Goal: Information Seeking & Learning: Learn about a topic

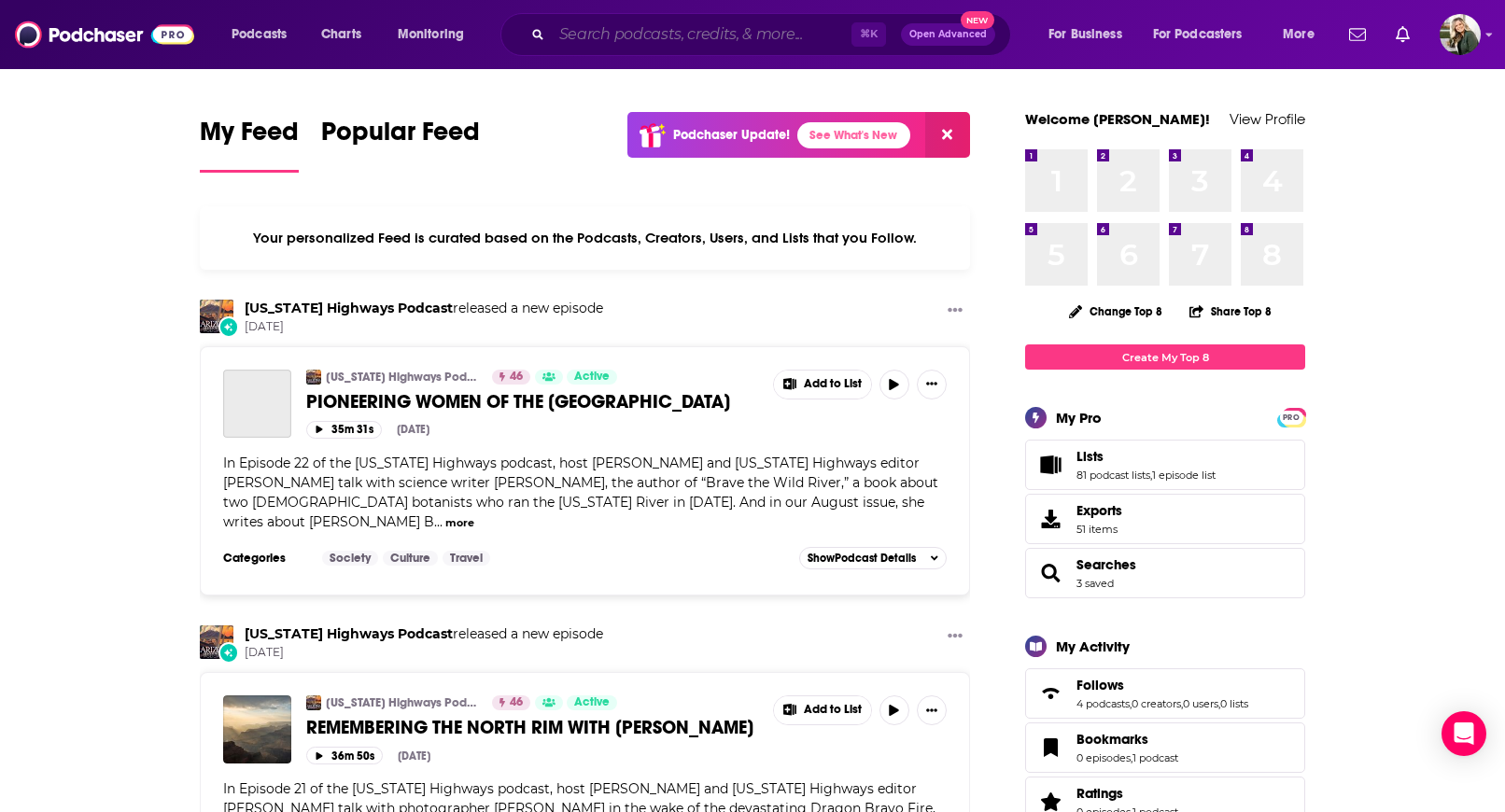
click at [621, 38] on input "Search podcasts, credits, & more..." at bounding box center [701, 34] width 300 height 30
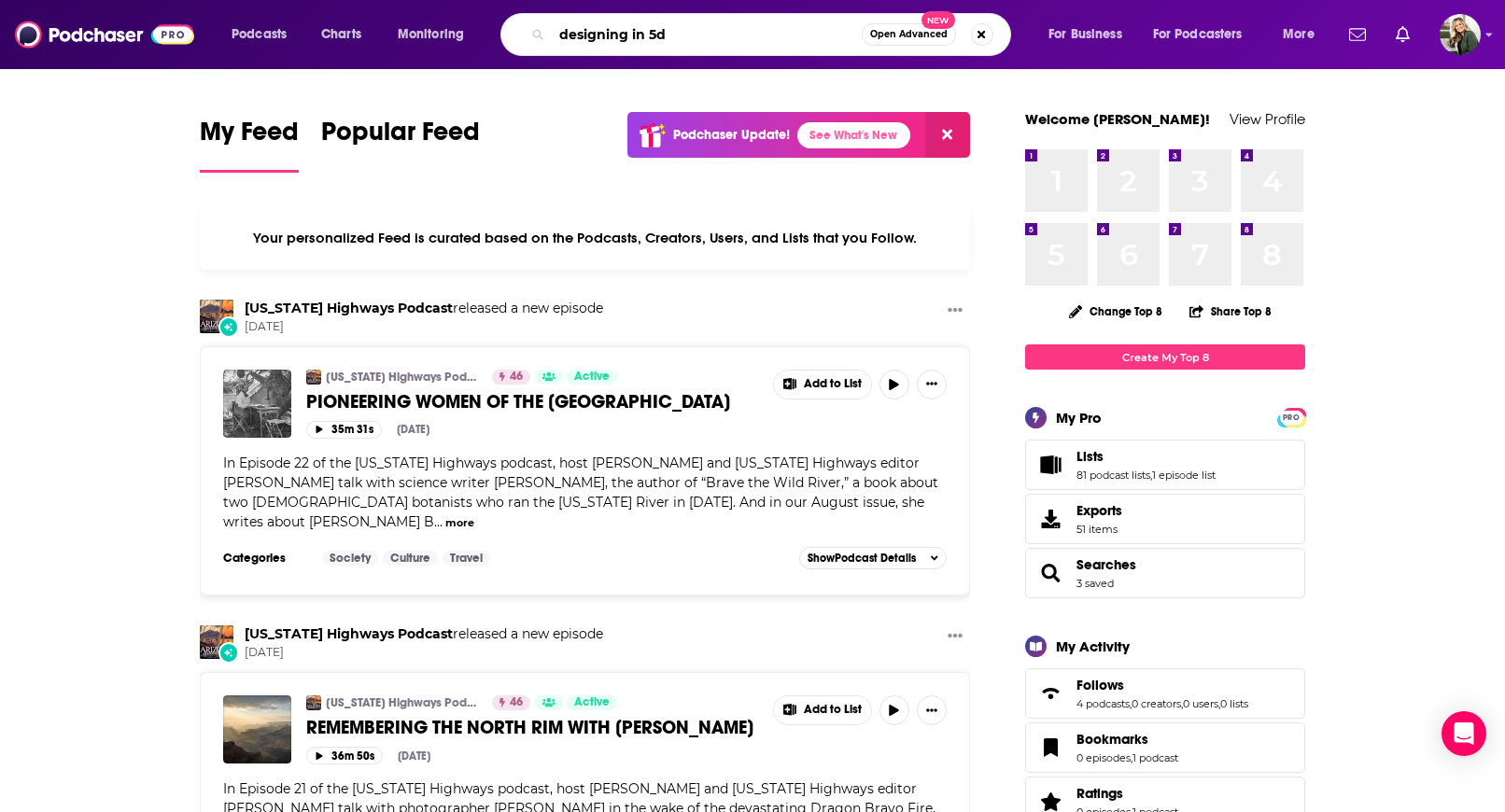
type input "designing in 5d"
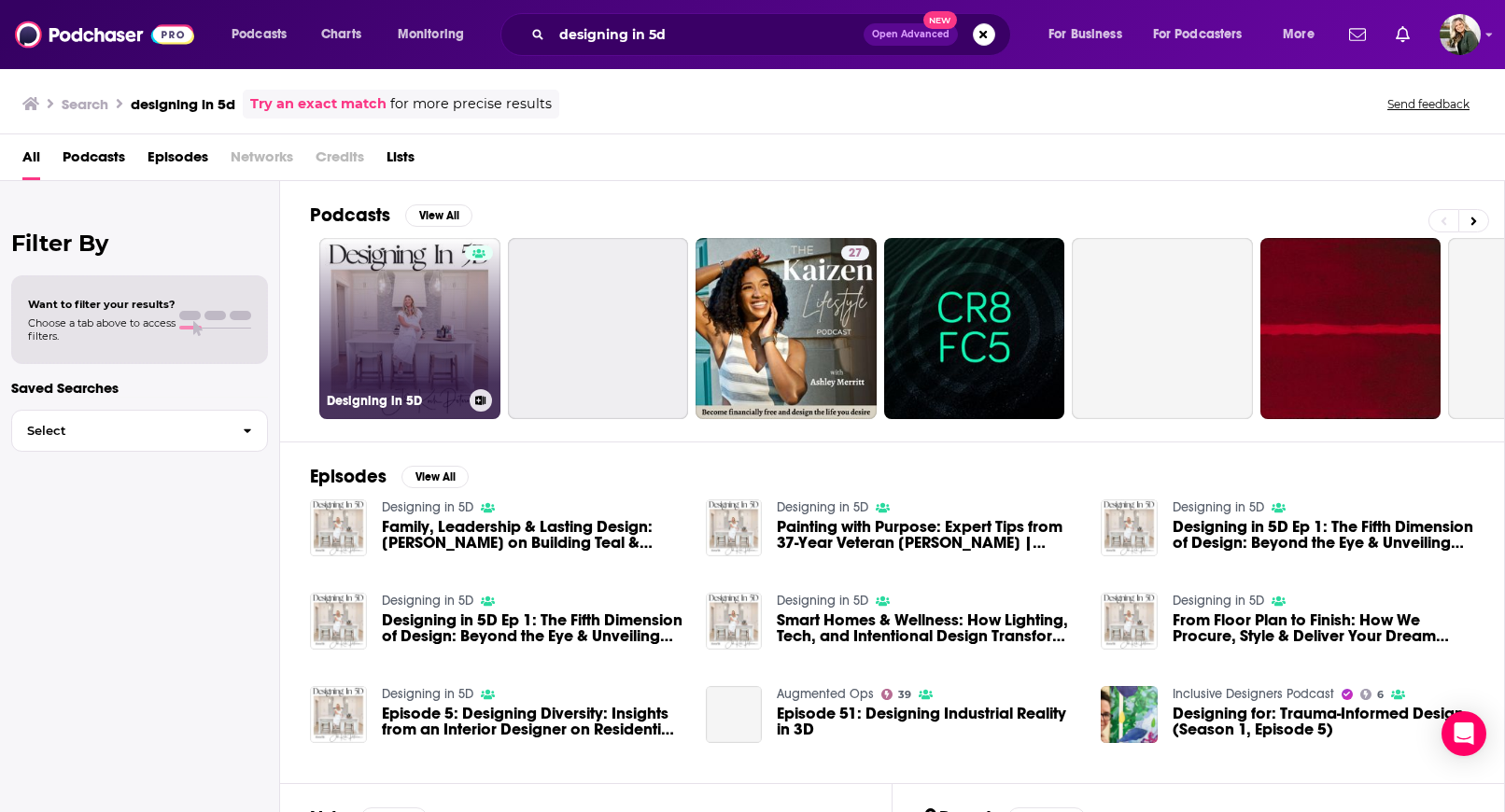
click at [404, 318] on link "Designing in 5D" at bounding box center [410, 329] width 181 height 181
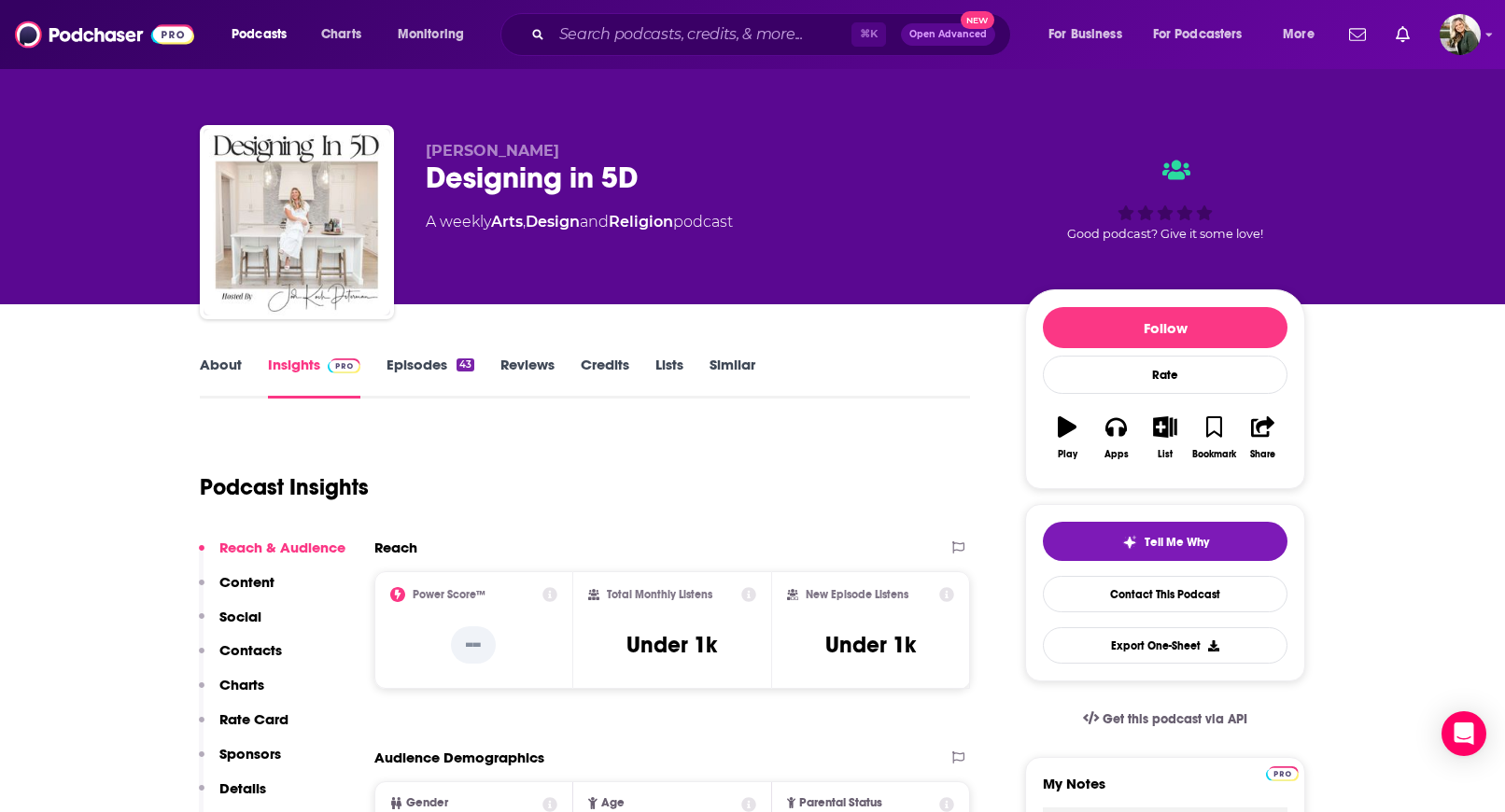
scroll to position [70, 0]
